Goal: Information Seeking & Learning: Learn about a topic

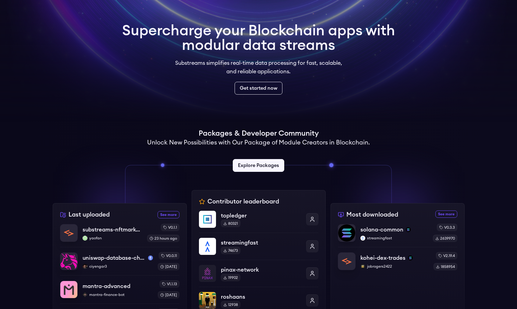
scroll to position [31, 0]
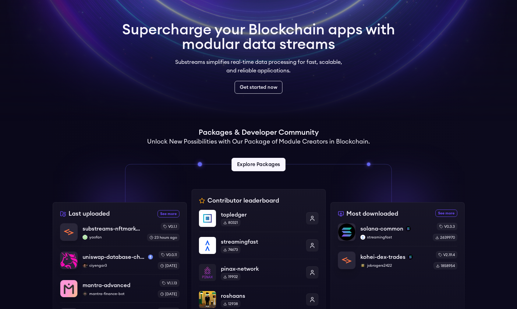
click at [244, 168] on link "Explore Packages" at bounding box center [258, 164] width 54 height 13
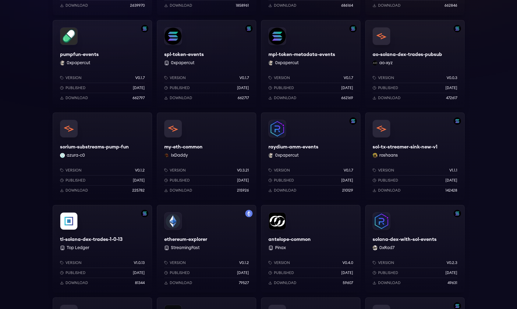
scroll to position [186, 0]
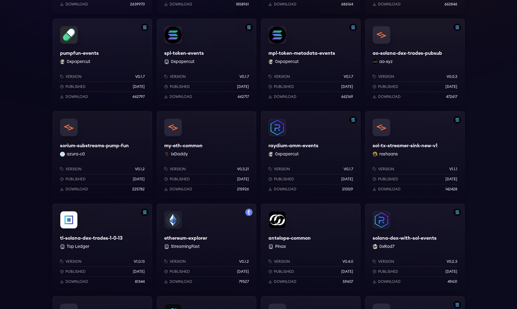
click at [186, 231] on div "ethereum-explorer StreamingFast Version v0.1.2 Published 1 years ago Download 7…" at bounding box center [206, 248] width 99 height 88
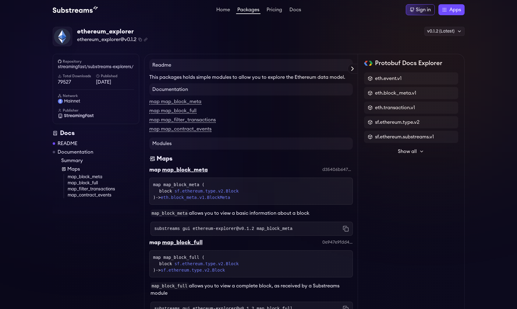
click at [68, 146] on link "README" at bounding box center [68, 143] width 20 height 7
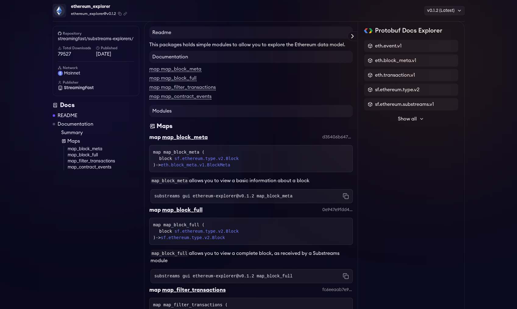
scroll to position [35, 0]
click at [75, 124] on link "Documentation" at bounding box center [76, 124] width 36 height 7
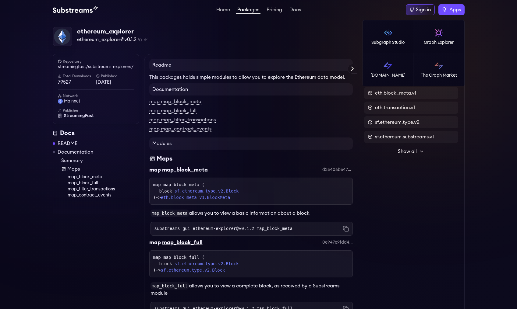
click at [457, 10] on span "Apps" at bounding box center [455, 9] width 12 height 7
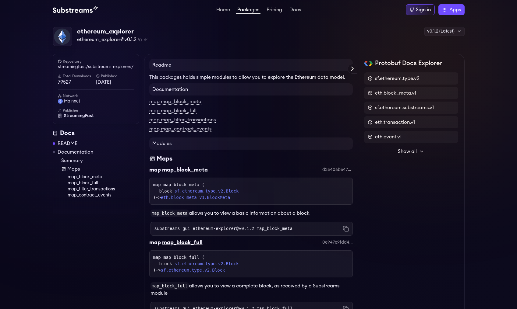
scroll to position [214, 0]
